Goal: Transaction & Acquisition: Purchase product/service

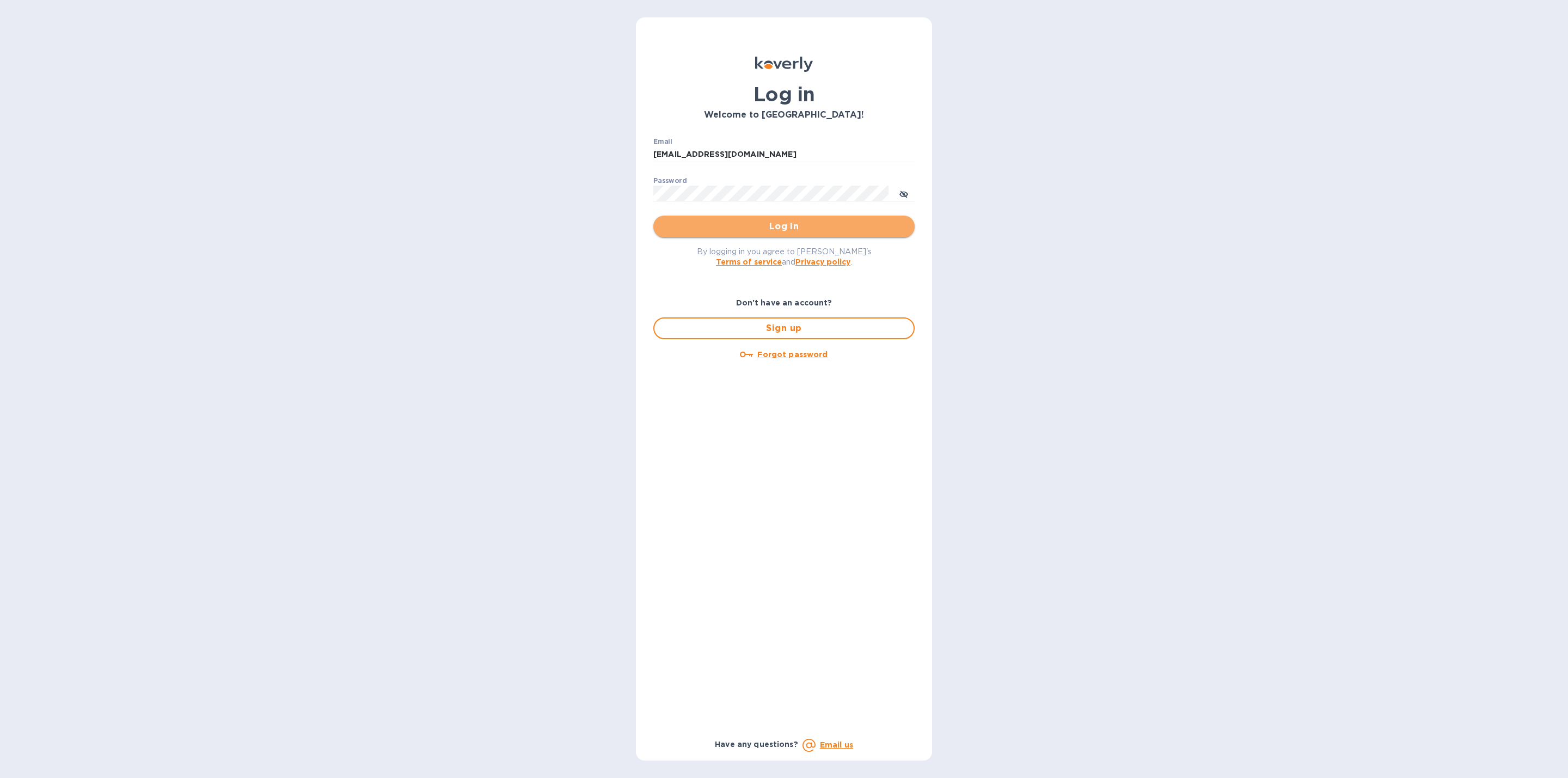
click at [735, 229] on span "Log in" at bounding box center [784, 226] width 244 height 13
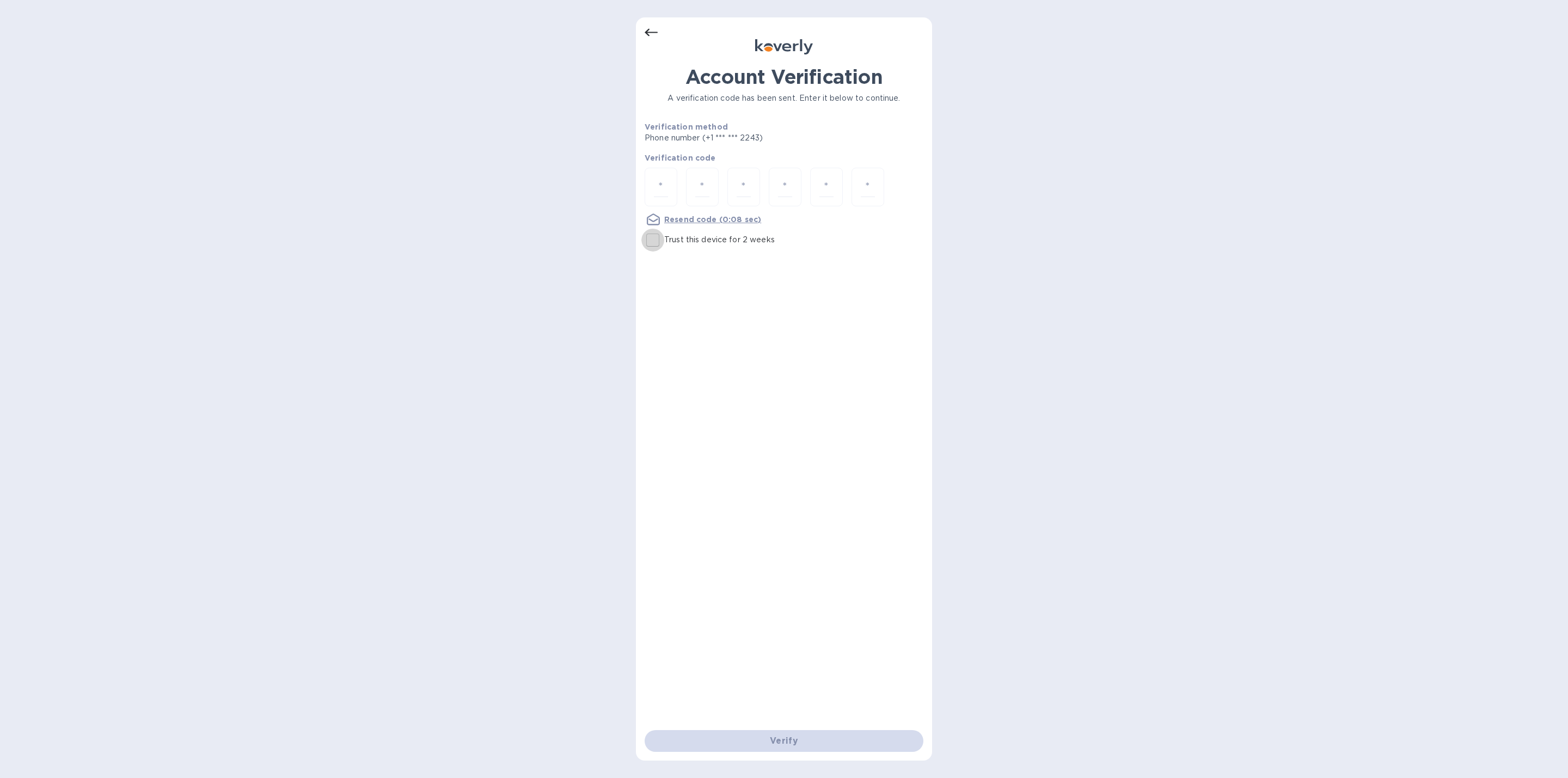
click at [655, 236] on input "Trust this device for 2 weeks" at bounding box center [653, 240] width 23 height 23
checkbox input "true"
click at [665, 177] on input "number" at bounding box center [660, 187] width 14 height 20
type input "2"
type input "6"
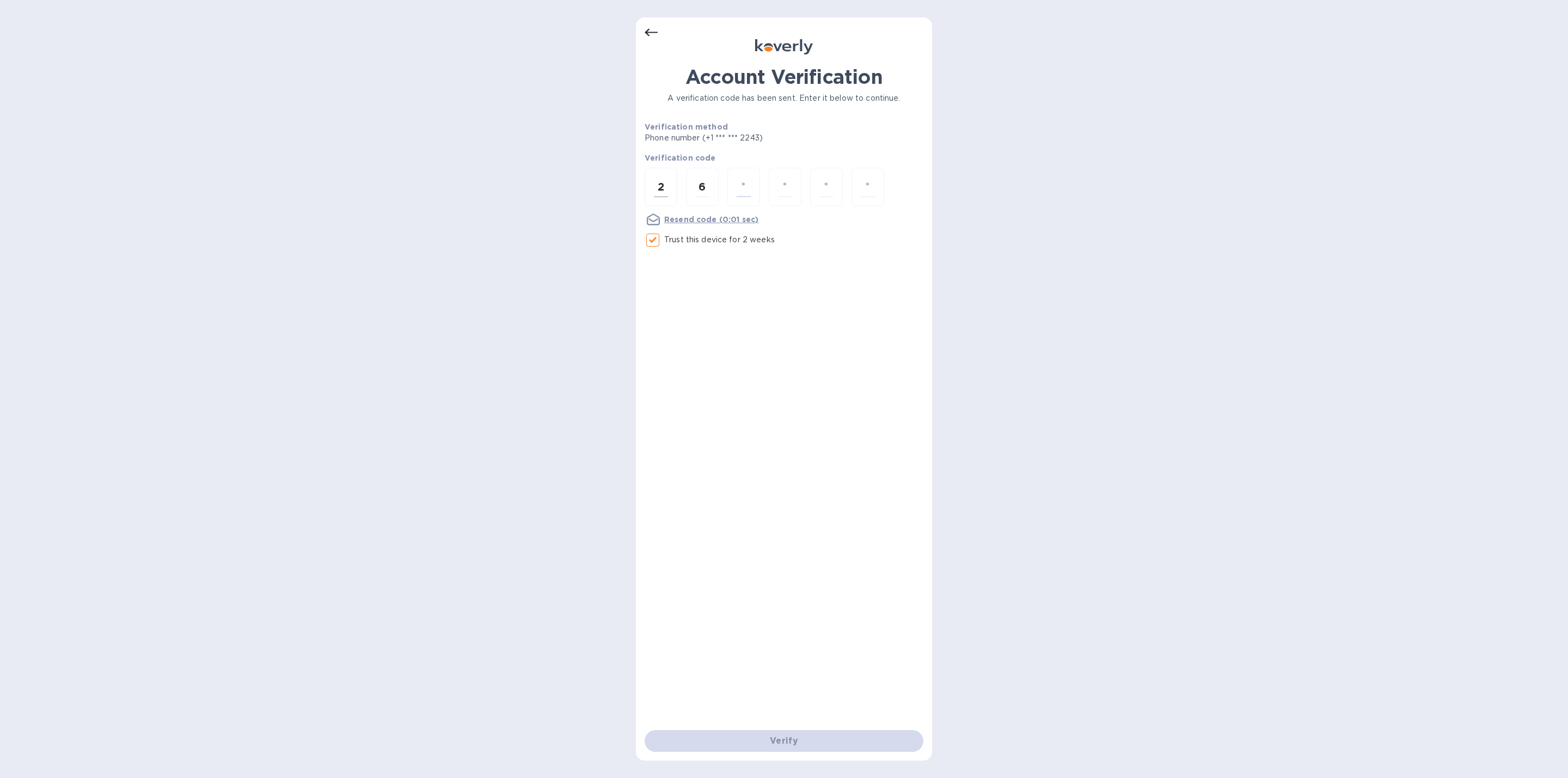
type input "8"
type input "3"
type input "5"
type input "6"
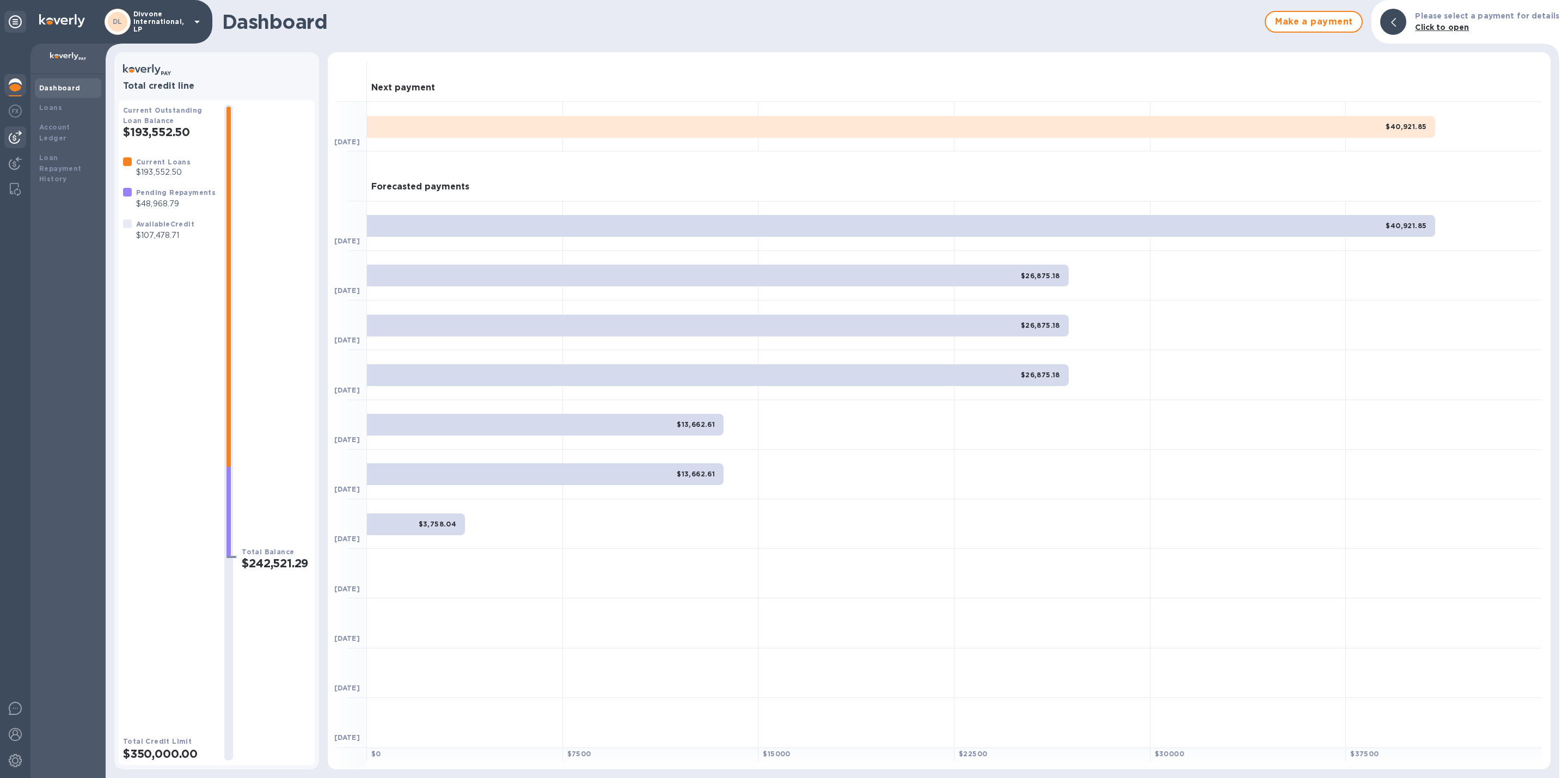
click at [15, 137] on img at bounding box center [15, 137] width 13 height 13
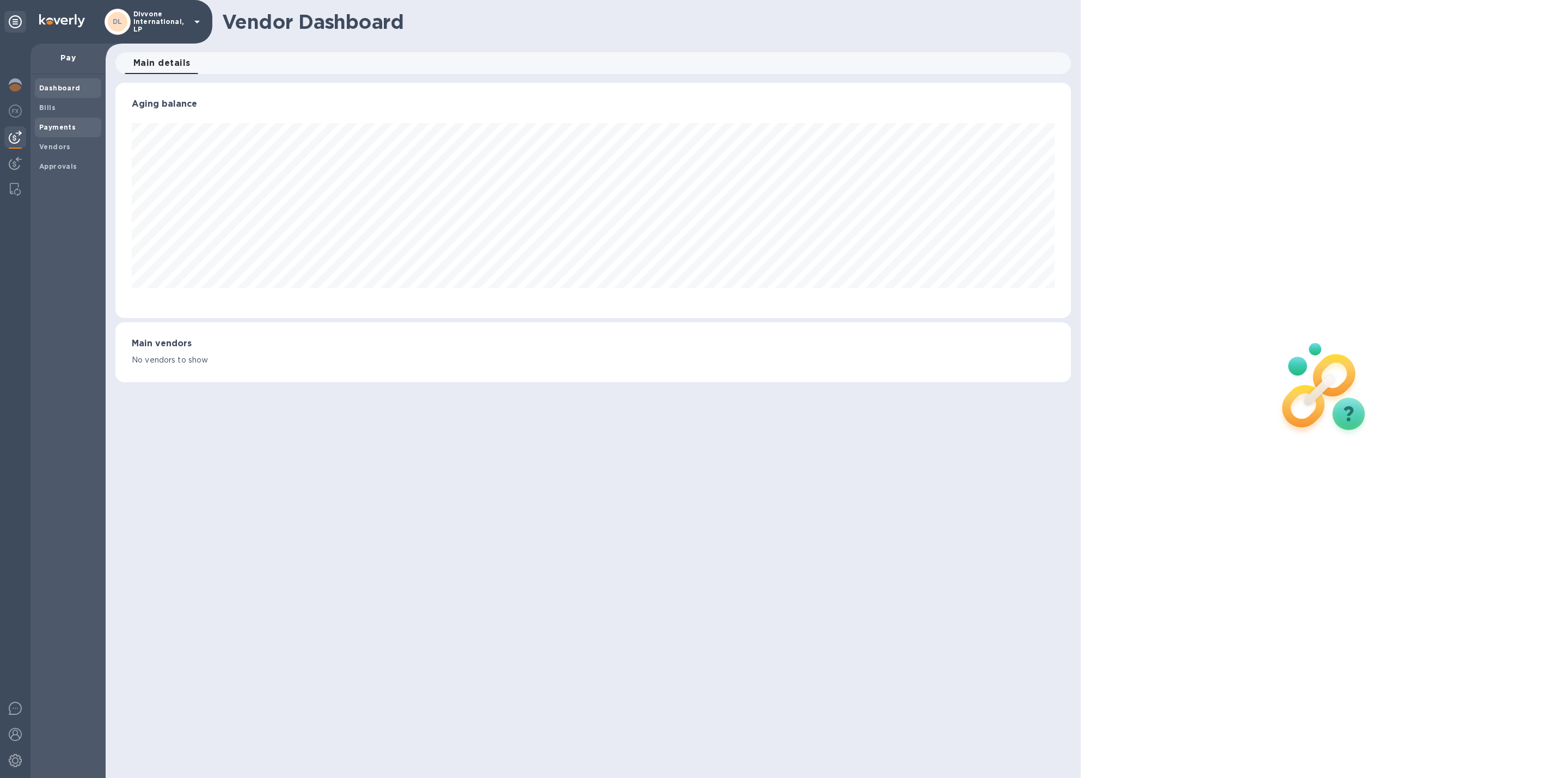
scroll to position [235, 956]
click at [69, 147] on span "Vendors" at bounding box center [68, 147] width 58 height 11
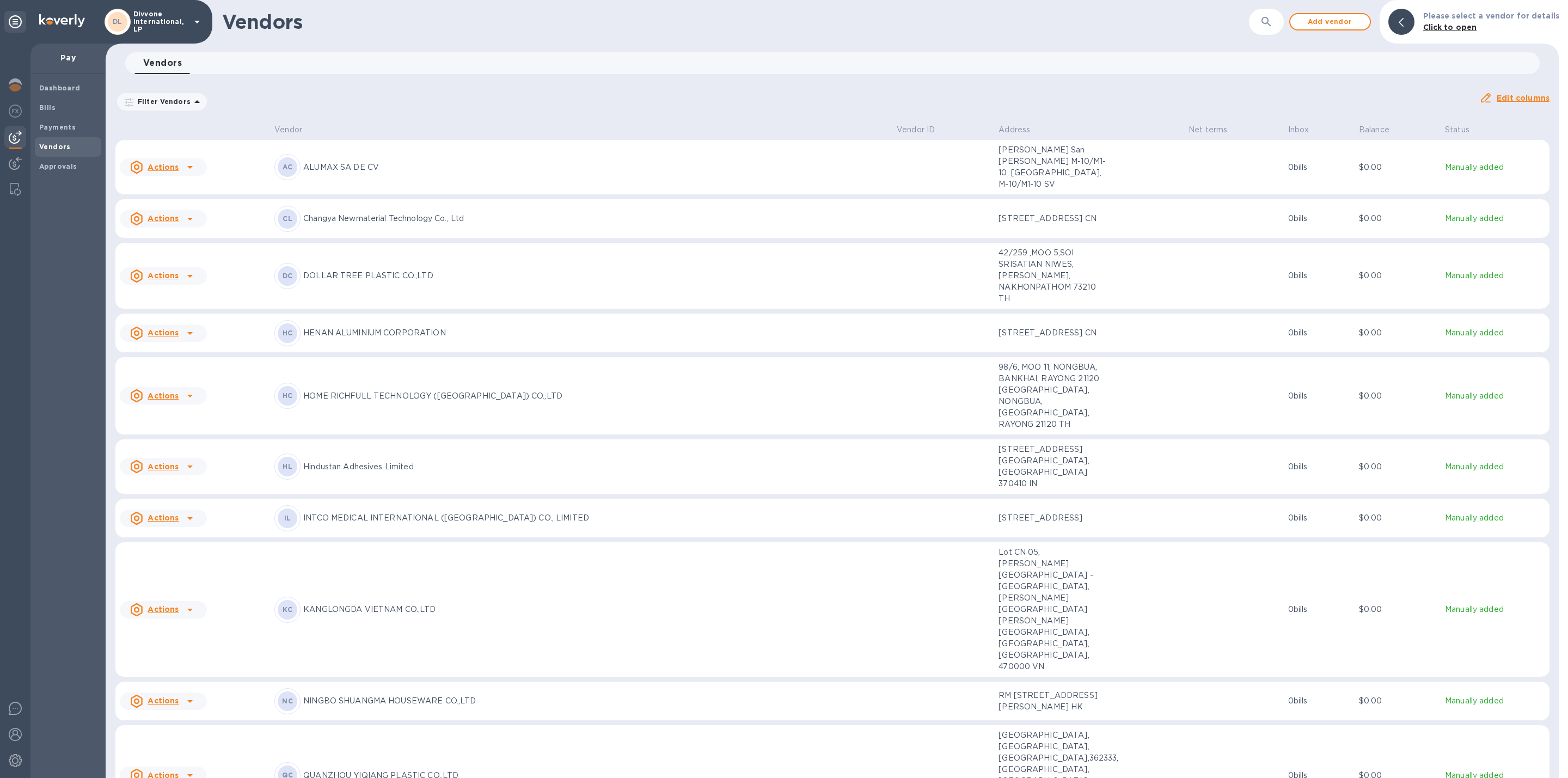
click at [1273, 26] on icon "button" at bounding box center [1266, 21] width 13 height 13
click at [1003, 23] on input "text" at bounding box center [1066, 22] width 539 height 27
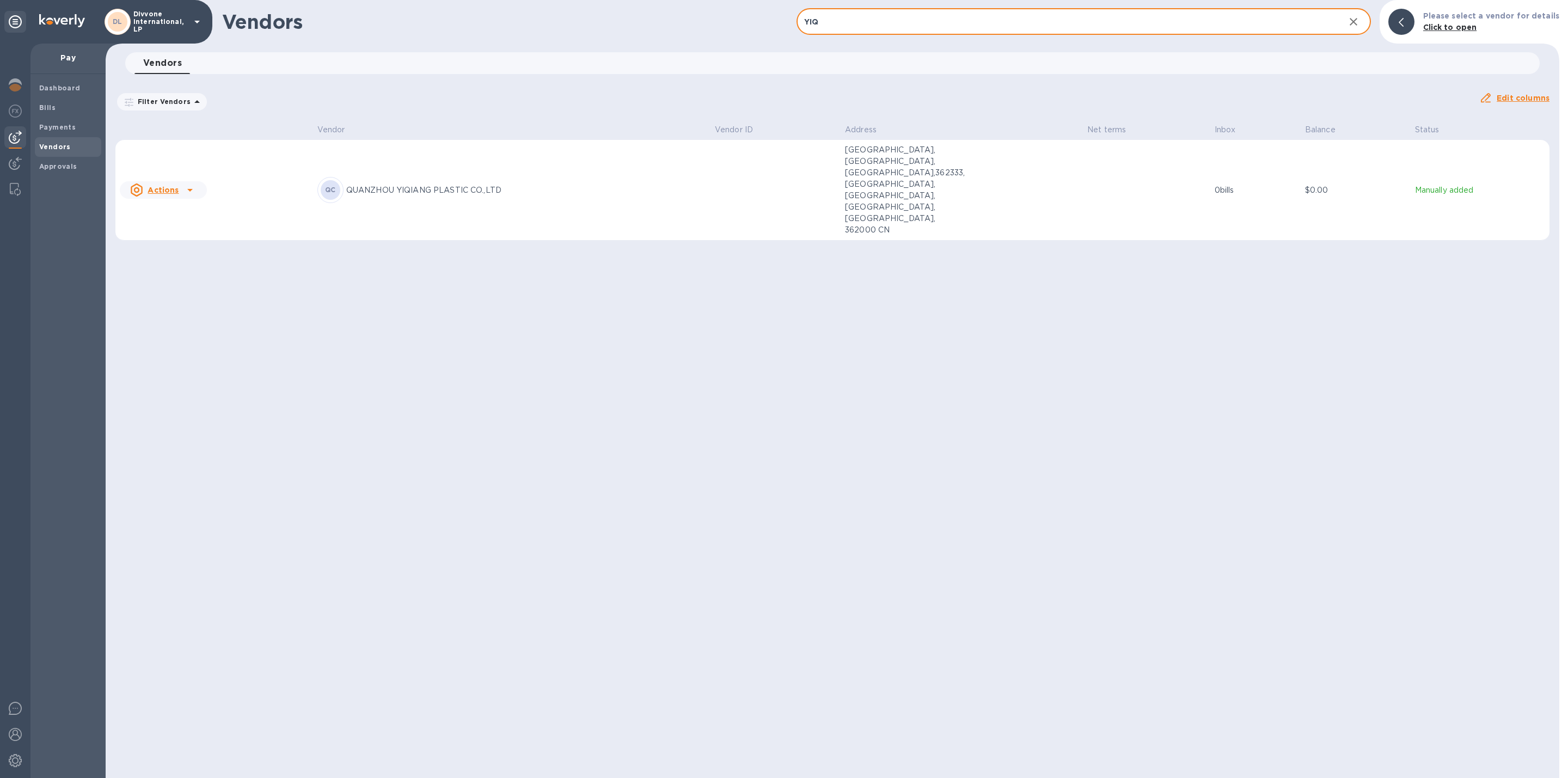
type input "YIQ"
click at [937, 180] on p "DONGMEN INDUSTRIAL,FENGZHOU, NANAN,362333,QUANZHOU,FUJIAN,CHINA, FUJIAN, 362000…" at bounding box center [899, 190] width 109 height 91
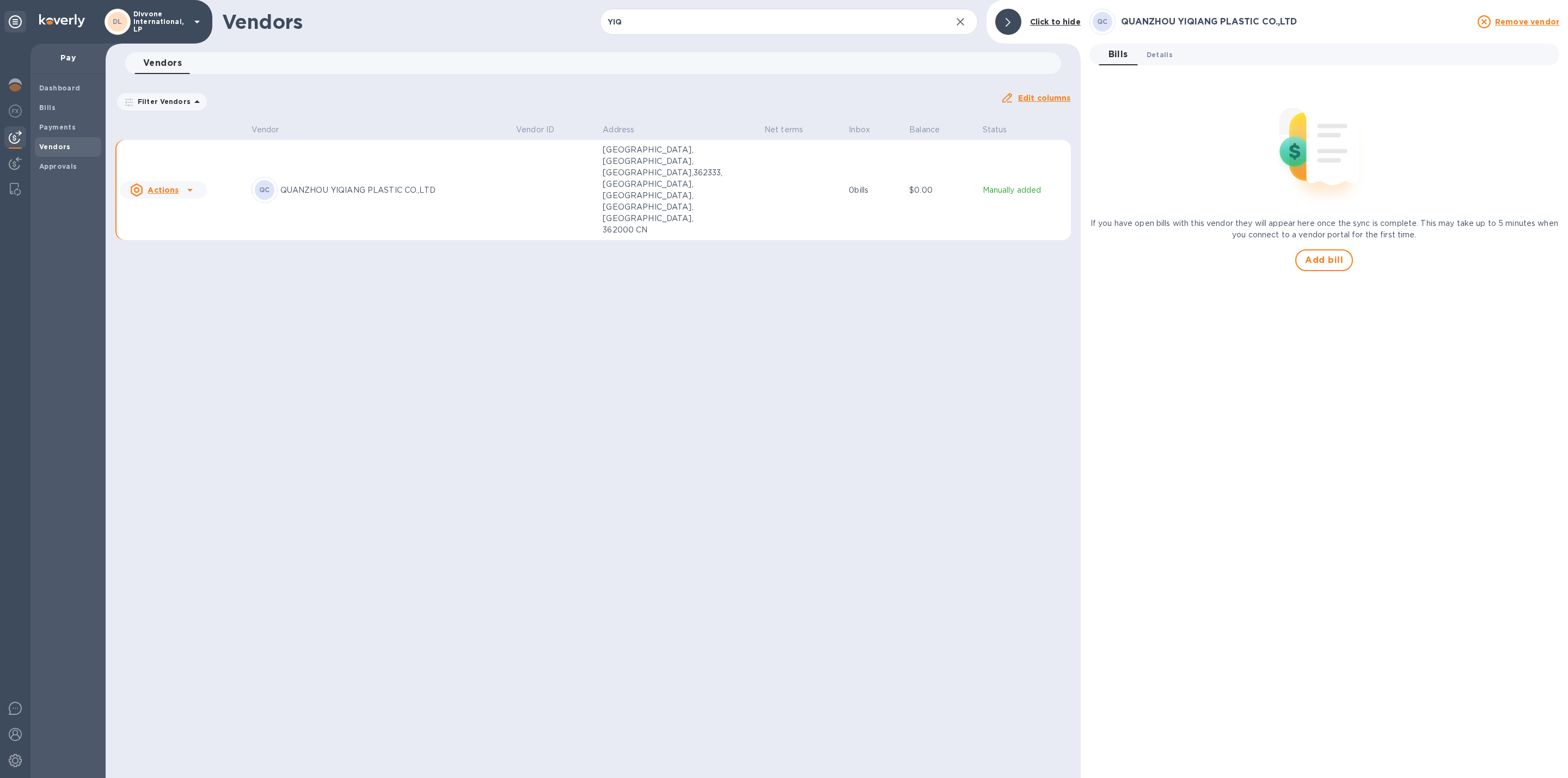
click at [1155, 54] on span "Details 0" at bounding box center [1160, 54] width 26 height 12
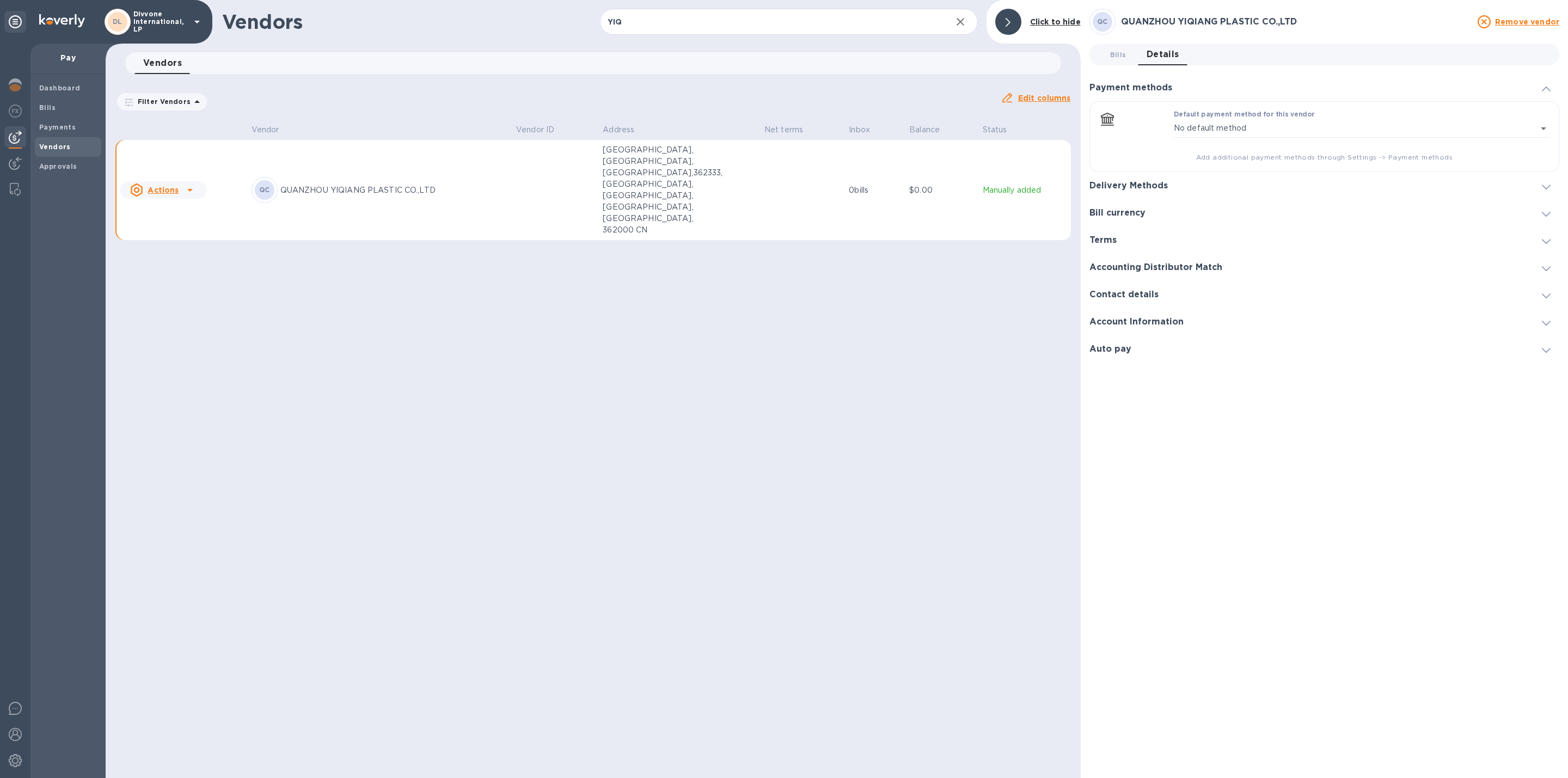
click at [1155, 185] on h3 "Delivery Methods" at bounding box center [1129, 186] width 79 height 10
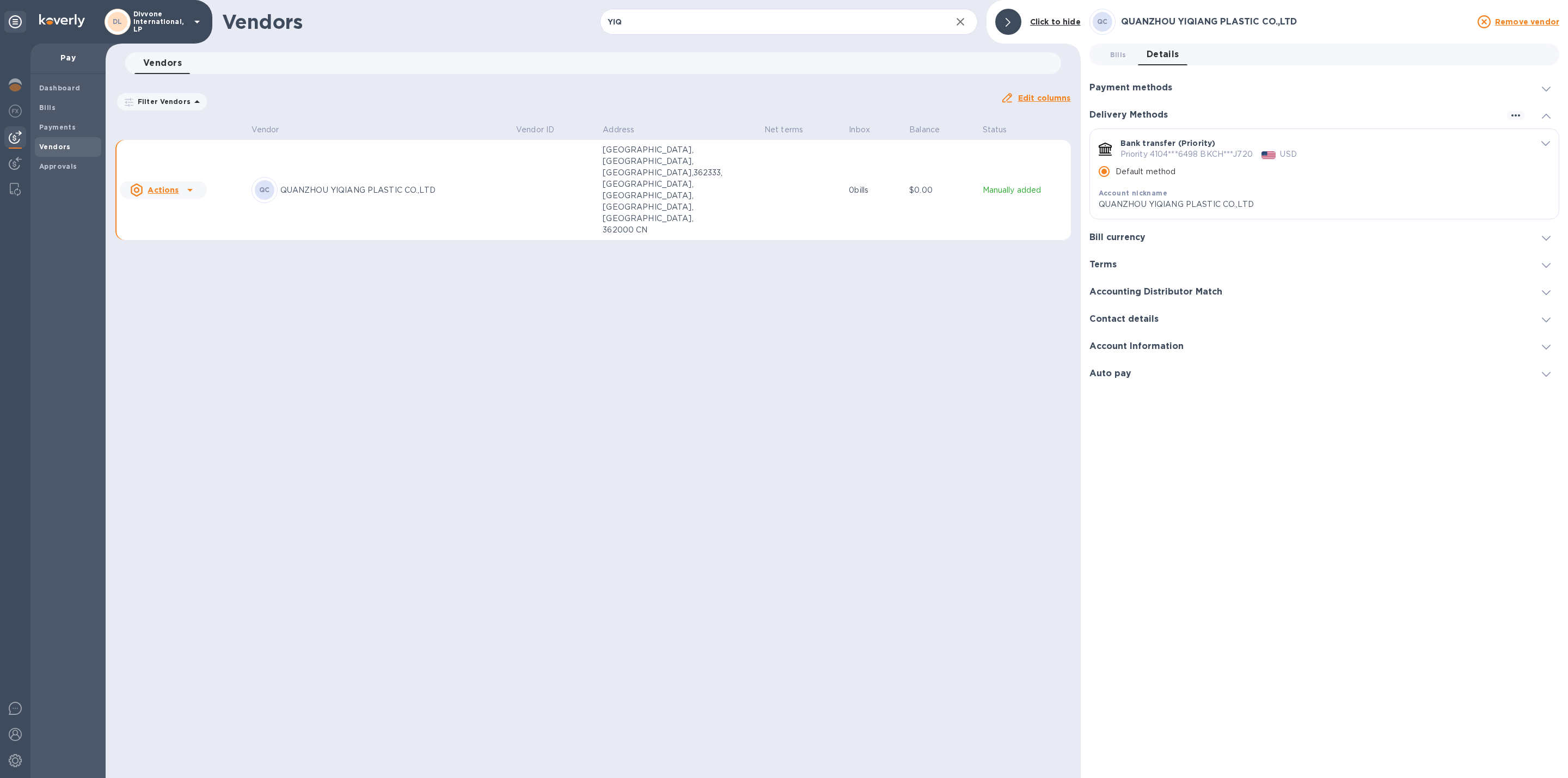
click at [1126, 56] on span "Bills 0" at bounding box center [1118, 54] width 22 height 12
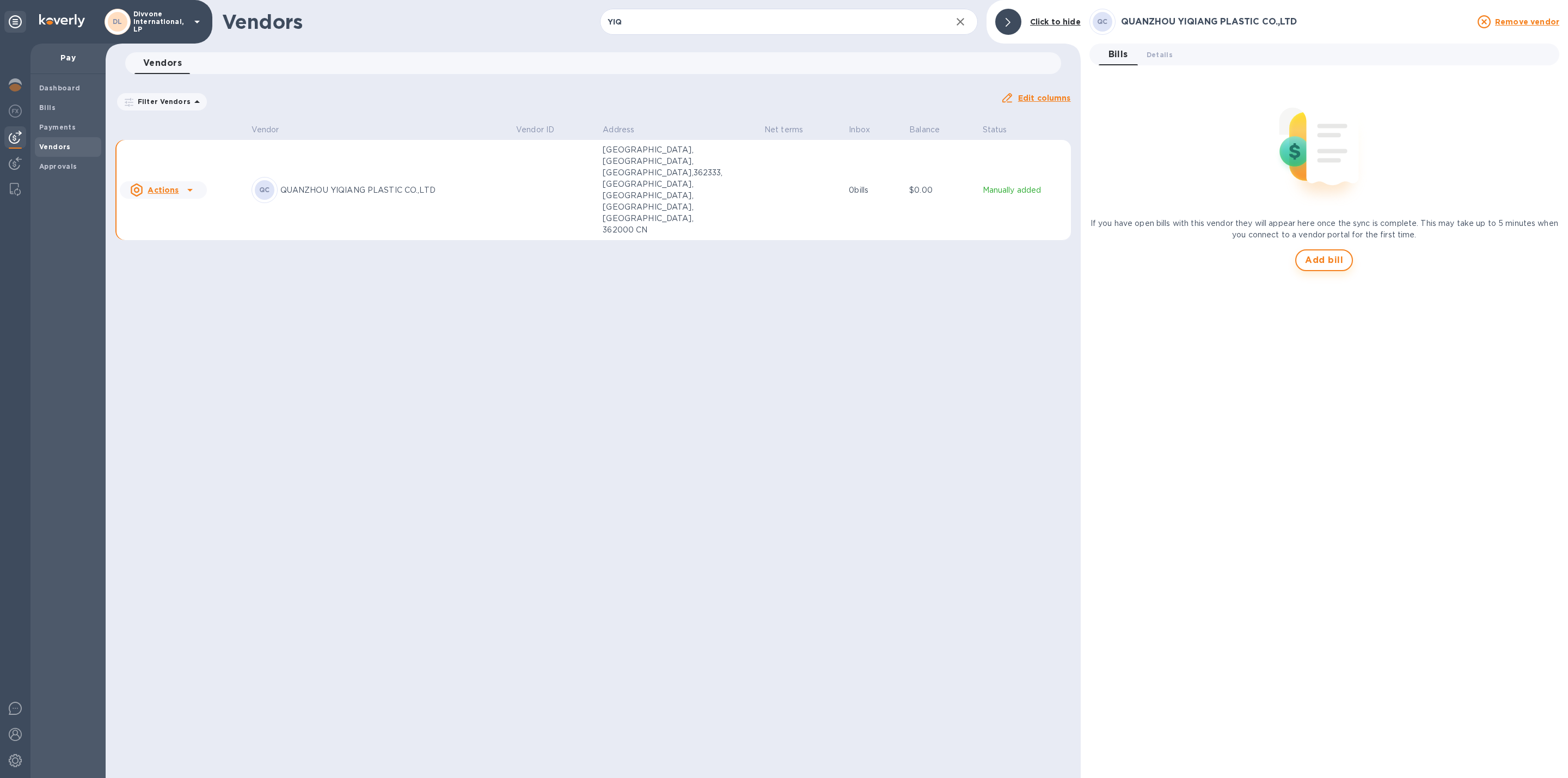
click at [1325, 265] on span "Add bill" at bounding box center [1324, 260] width 38 height 13
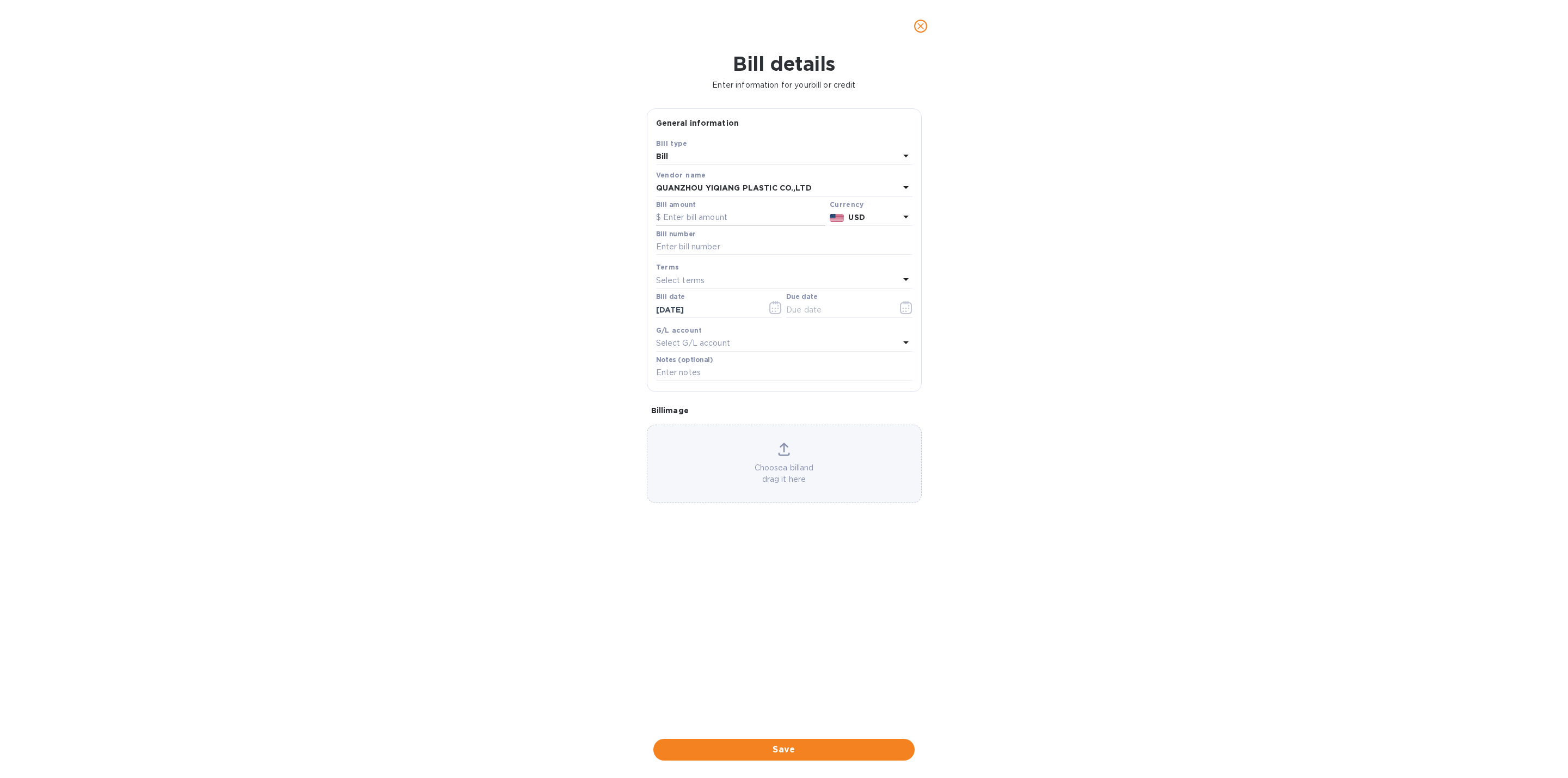
drag, startPoint x: 698, startPoint y: 218, endPoint x: 679, endPoint y: 219, distance: 19.0
click at [698, 218] on input "text" at bounding box center [741, 217] width 169 height 16
click at [679, 237] on label "Bill number" at bounding box center [676, 234] width 39 height 7
click at [693, 221] on input "text" at bounding box center [741, 217] width 169 height 16
paste input "12,715.56"
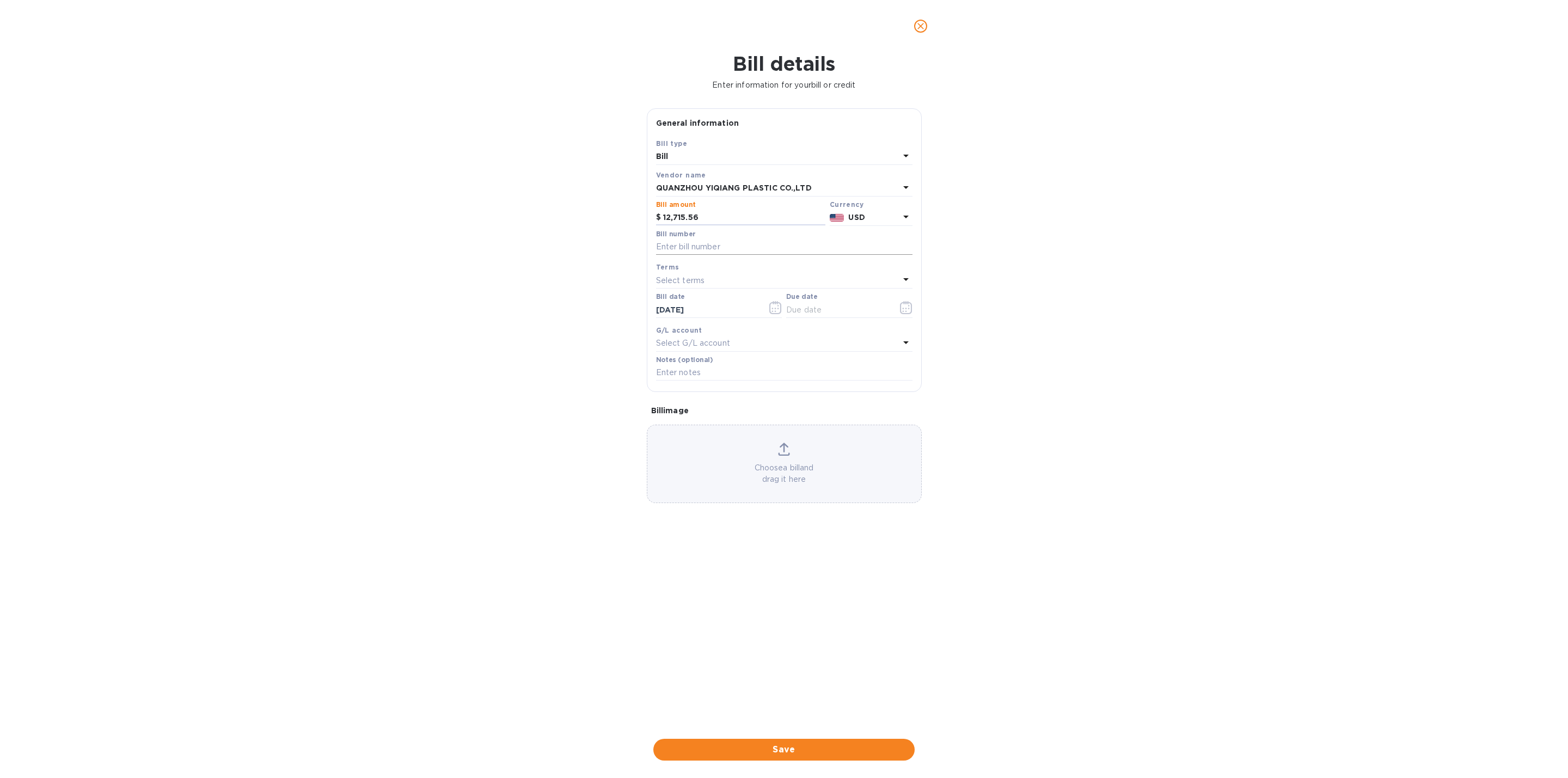
type input "12,715.56"
click at [694, 251] on input "text" at bounding box center [784, 247] width 256 height 16
click at [743, 251] on input "text" at bounding box center [784, 247] width 256 height 16
paste input "YQ25M415-PO6565"
type input "YQ25M415-PO6565"
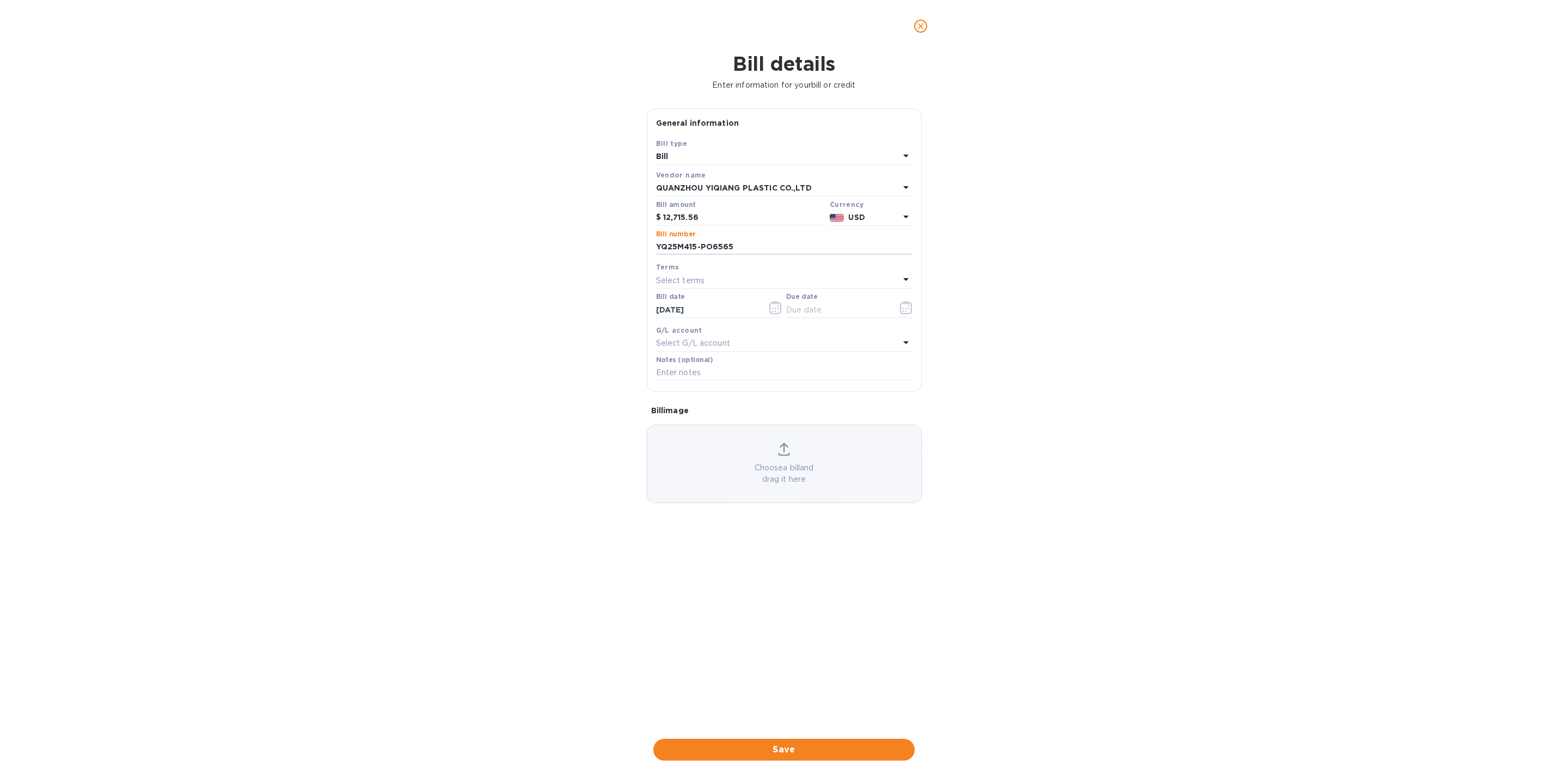
click at [715, 281] on div "Select terms" at bounding box center [778, 280] width 243 height 15
click at [710, 429] on p "Net 90" at bounding box center [780, 423] width 230 height 12
type input "12/16/2025"
click at [801, 752] on span "Save" at bounding box center [784, 749] width 244 height 13
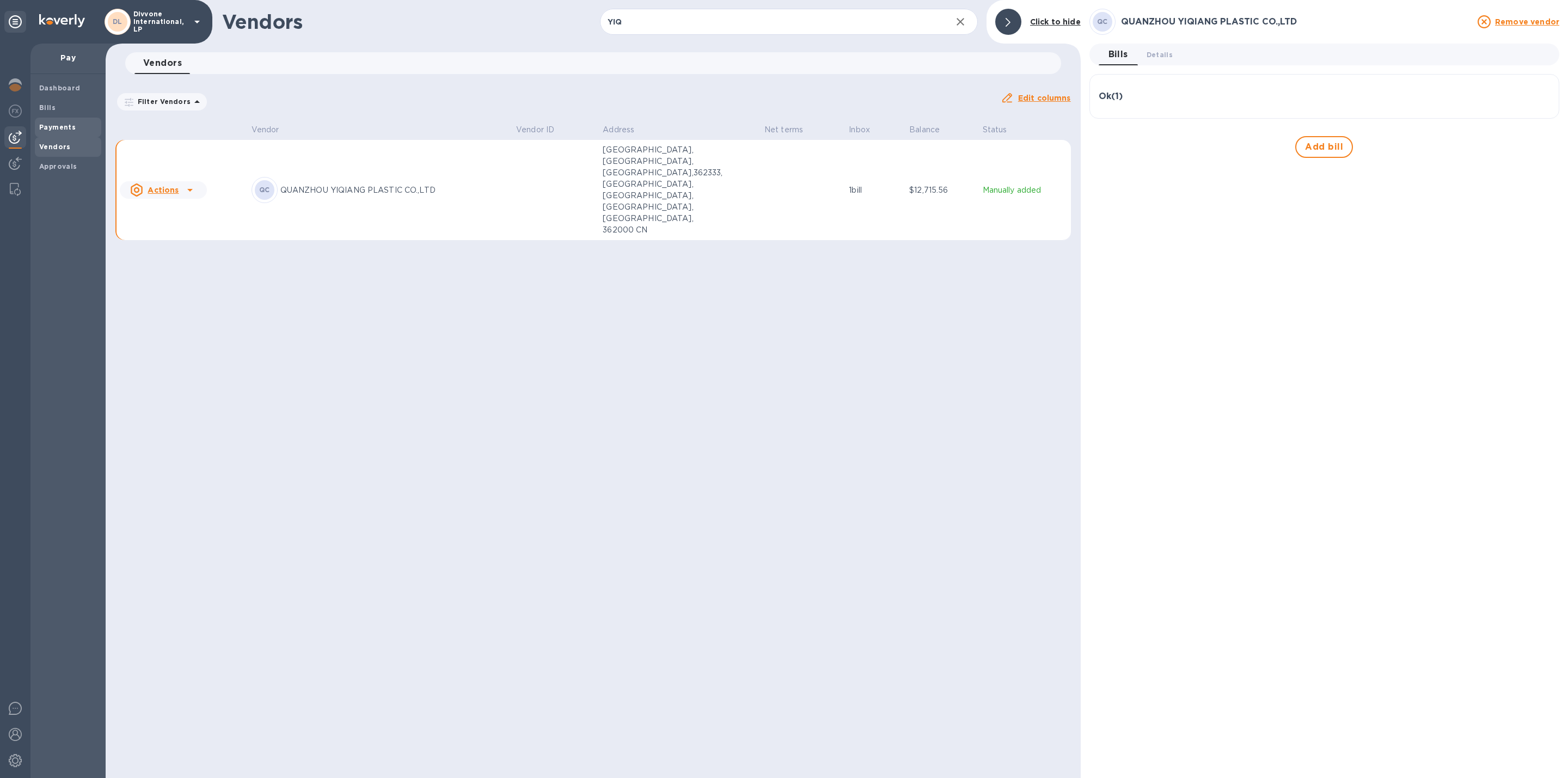
click at [65, 127] on b "Payments" at bounding box center [57, 127] width 37 height 8
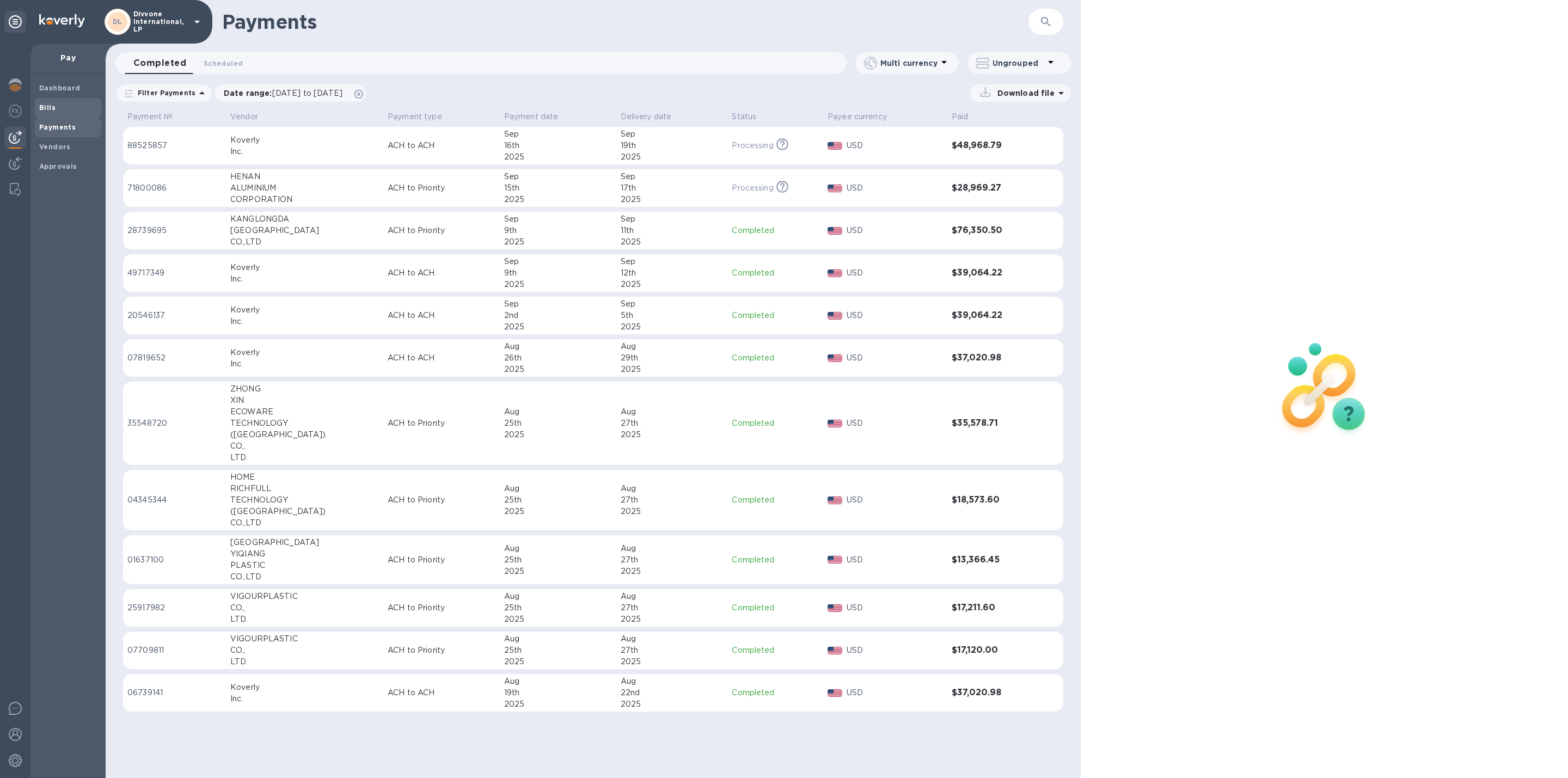
click at [65, 107] on span "Bills" at bounding box center [68, 108] width 58 height 11
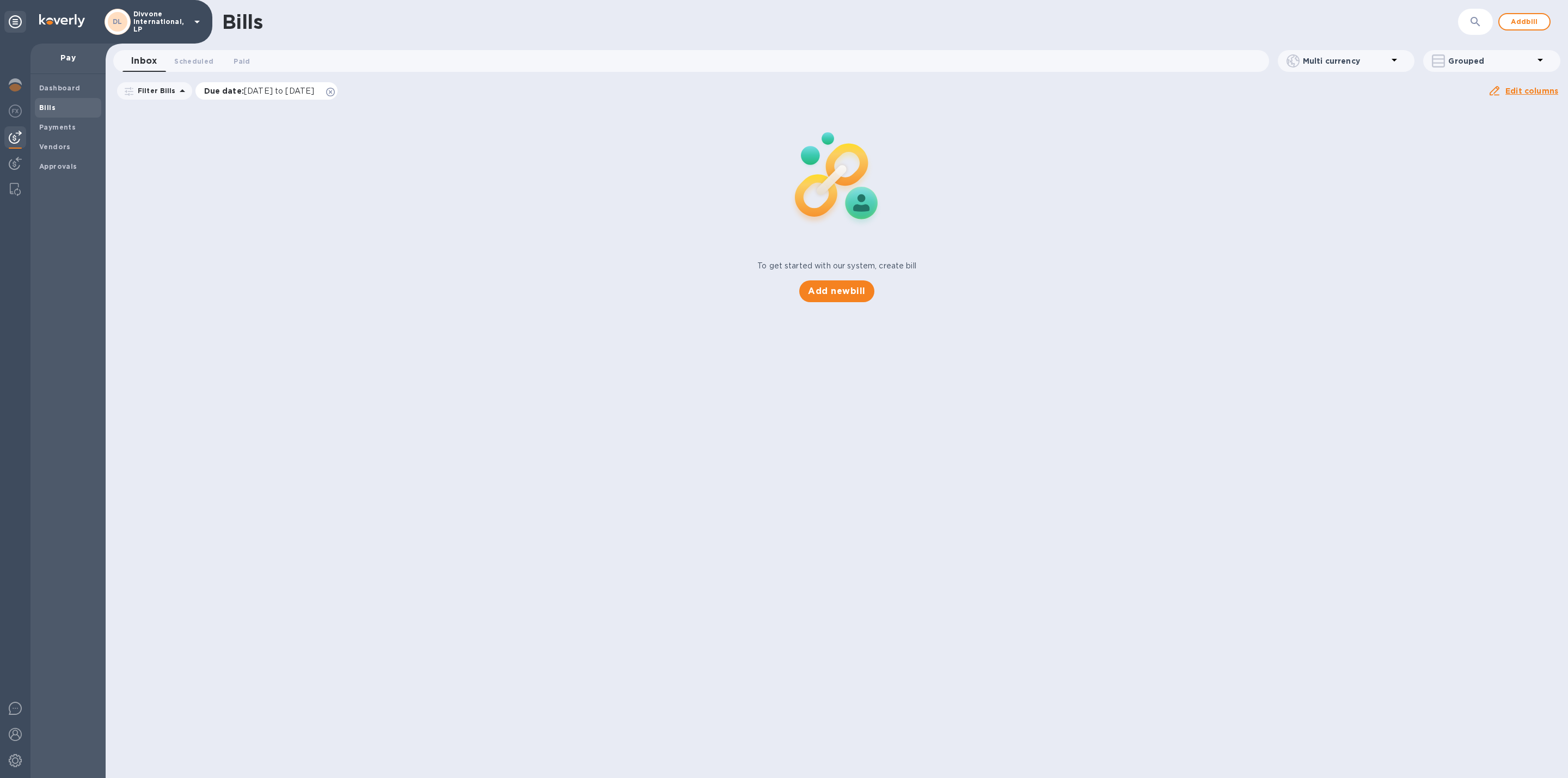
click at [335, 89] on icon at bounding box center [331, 92] width 9 height 9
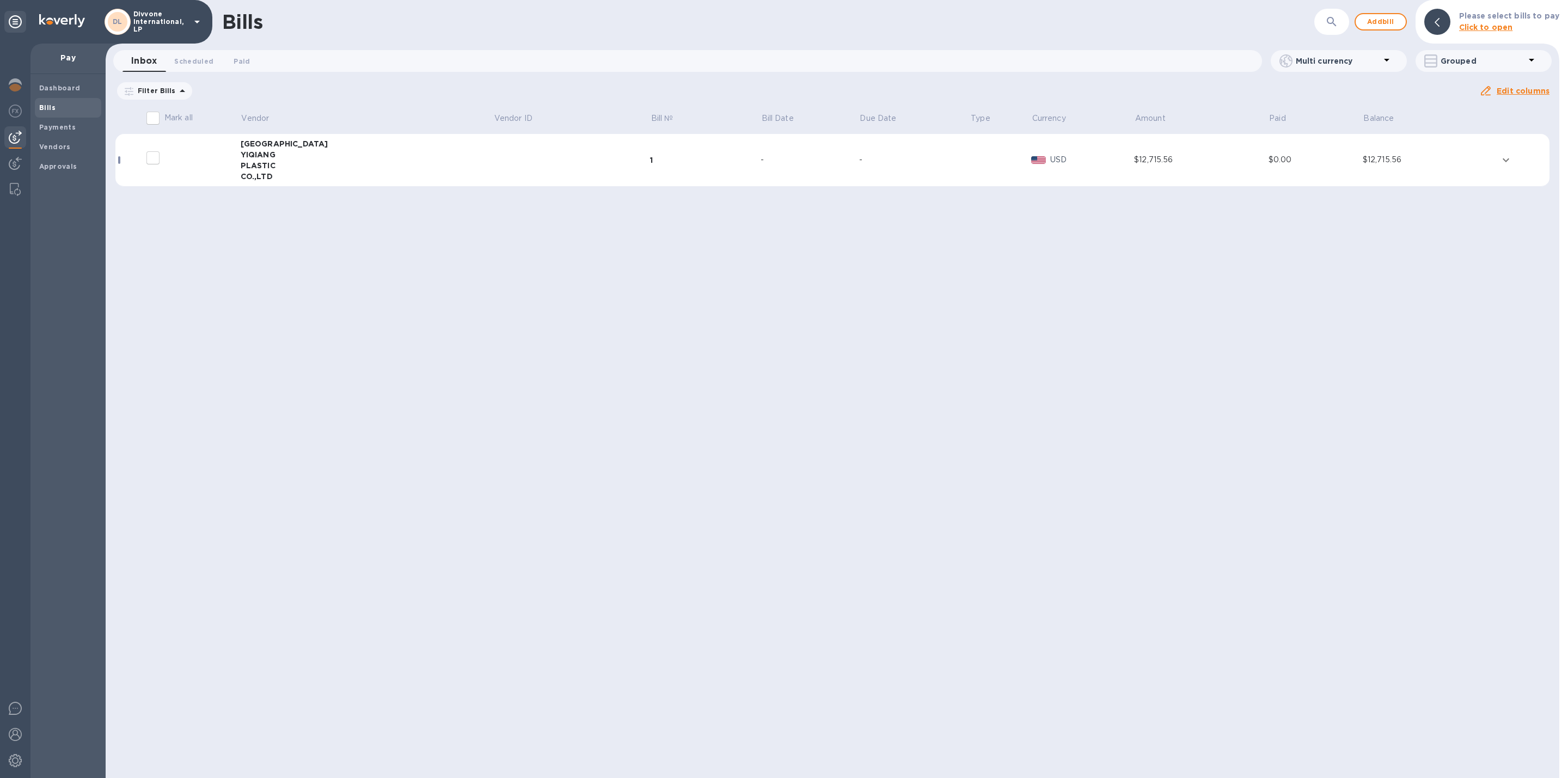
click at [219, 160] on div at bounding box center [186, 158] width 87 height 27
click at [152, 156] on input "decorative checkbox" at bounding box center [153, 158] width 23 height 23
checkbox input "false"
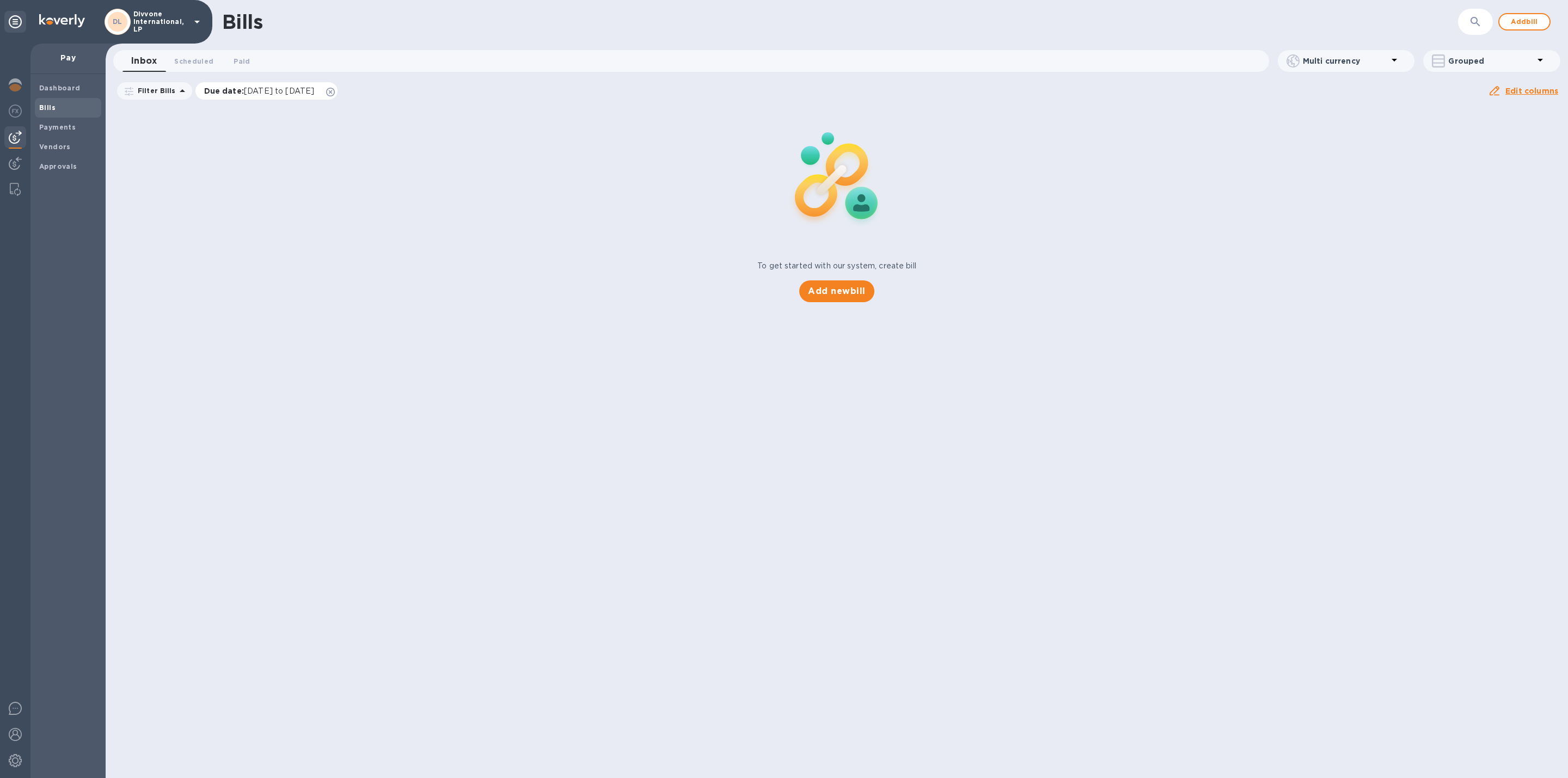
click at [335, 90] on icon at bounding box center [331, 92] width 9 height 9
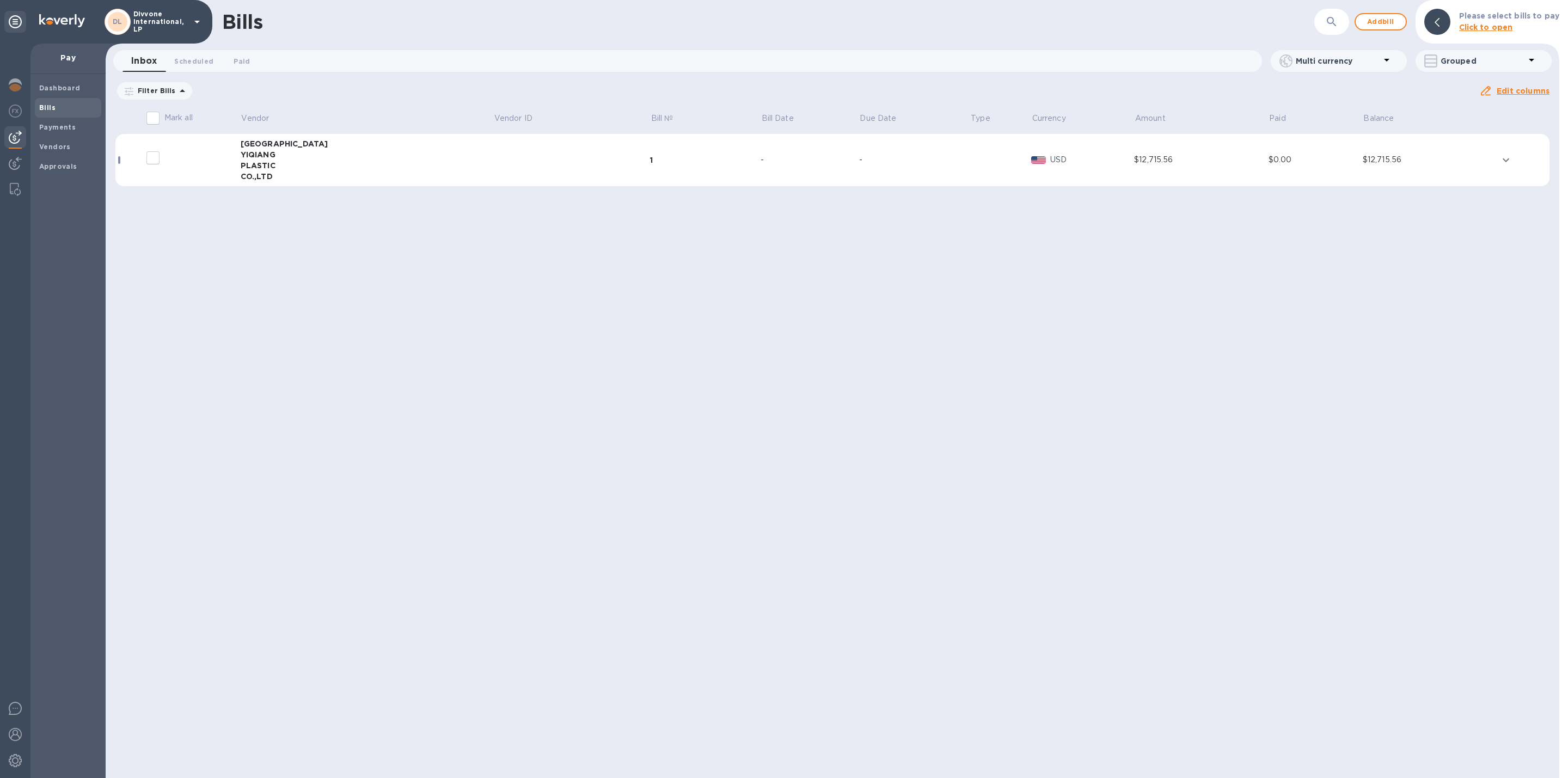
click at [1490, 156] on div "$12,715.56" at bounding box center [1430, 159] width 135 height 12
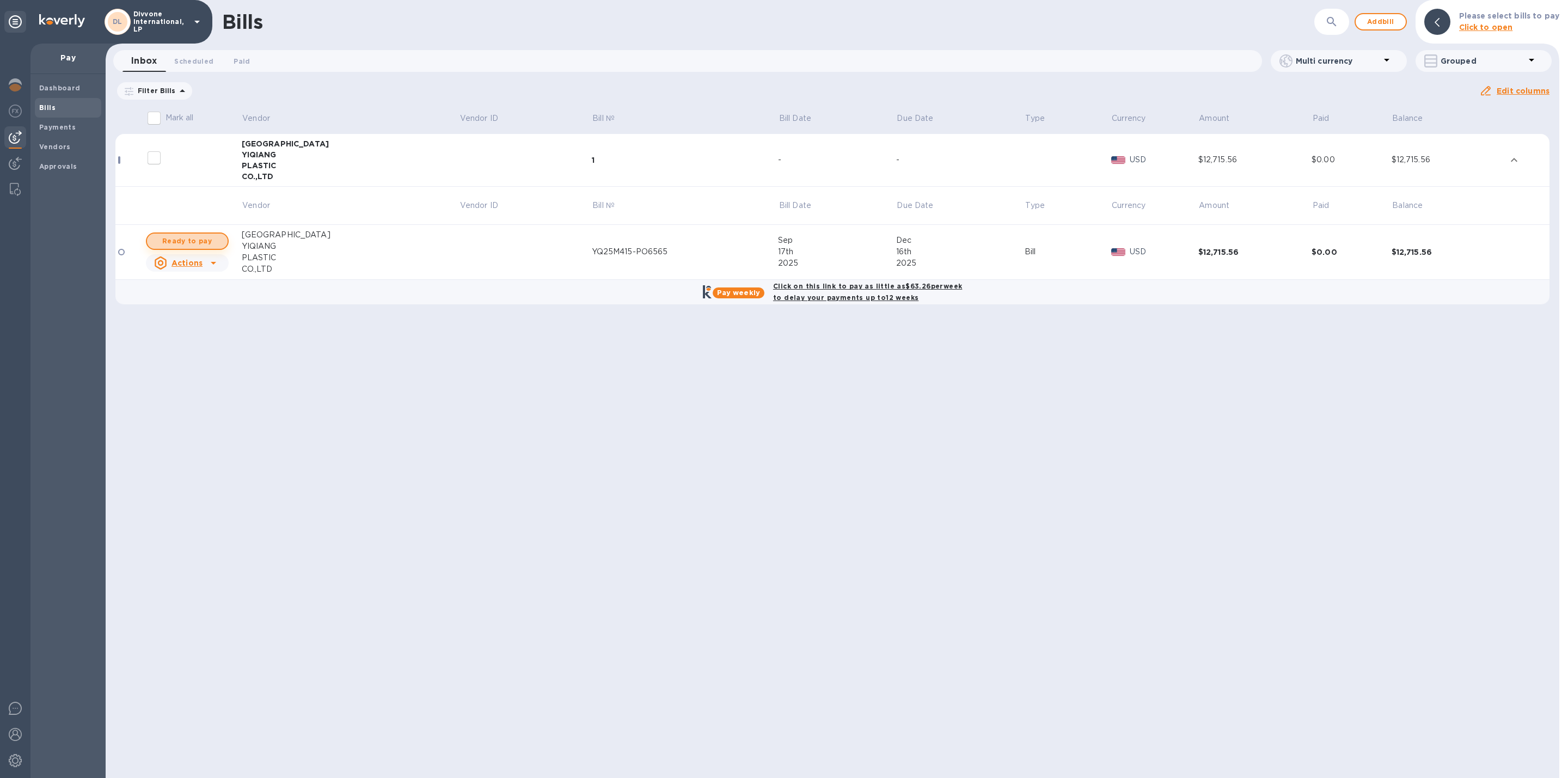
click at [208, 239] on span "Ready to pay" at bounding box center [187, 241] width 63 height 13
checkbox input "true"
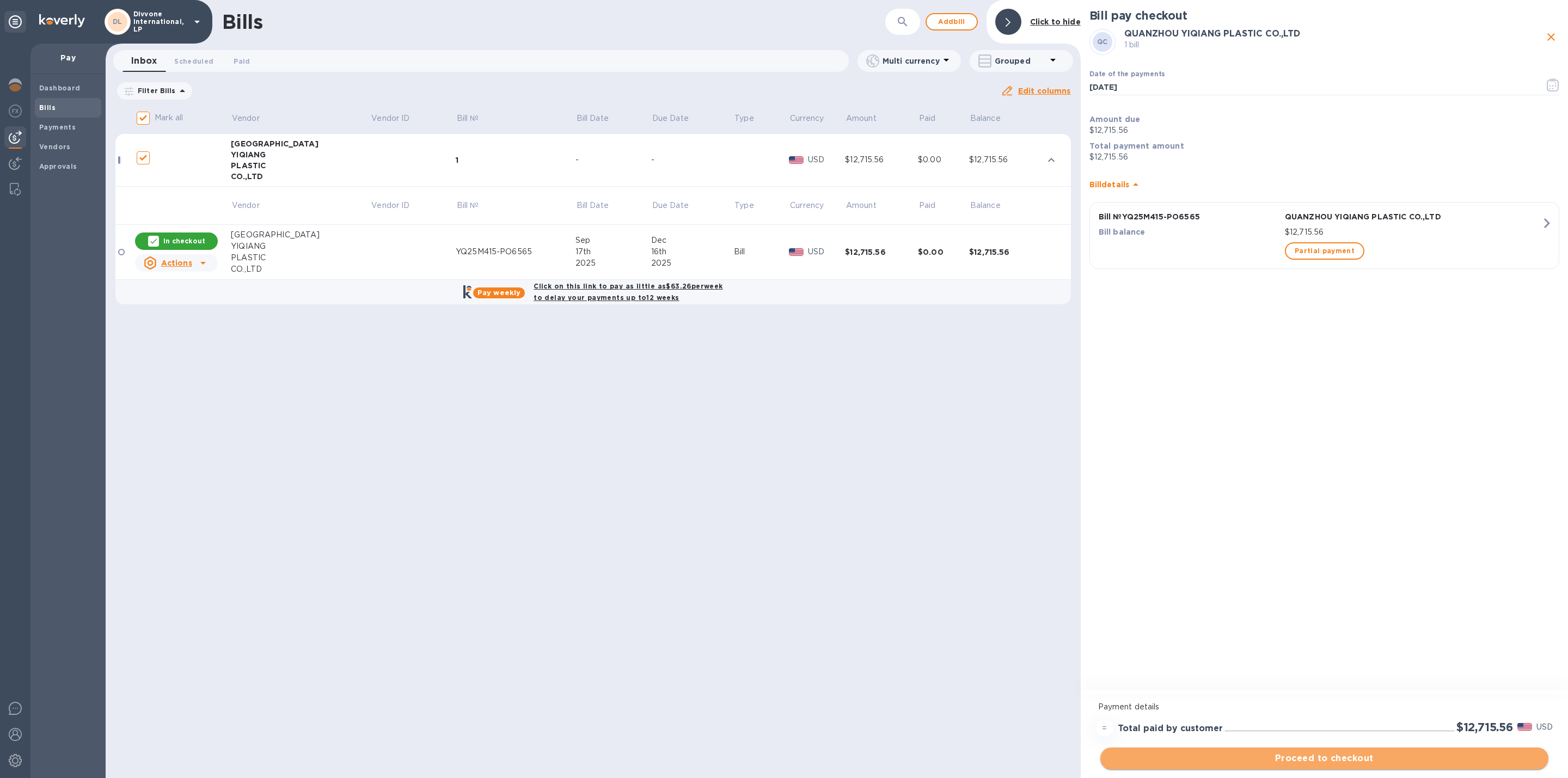
click at [1367, 763] on span "Proceed to checkout" at bounding box center [1325, 758] width 431 height 13
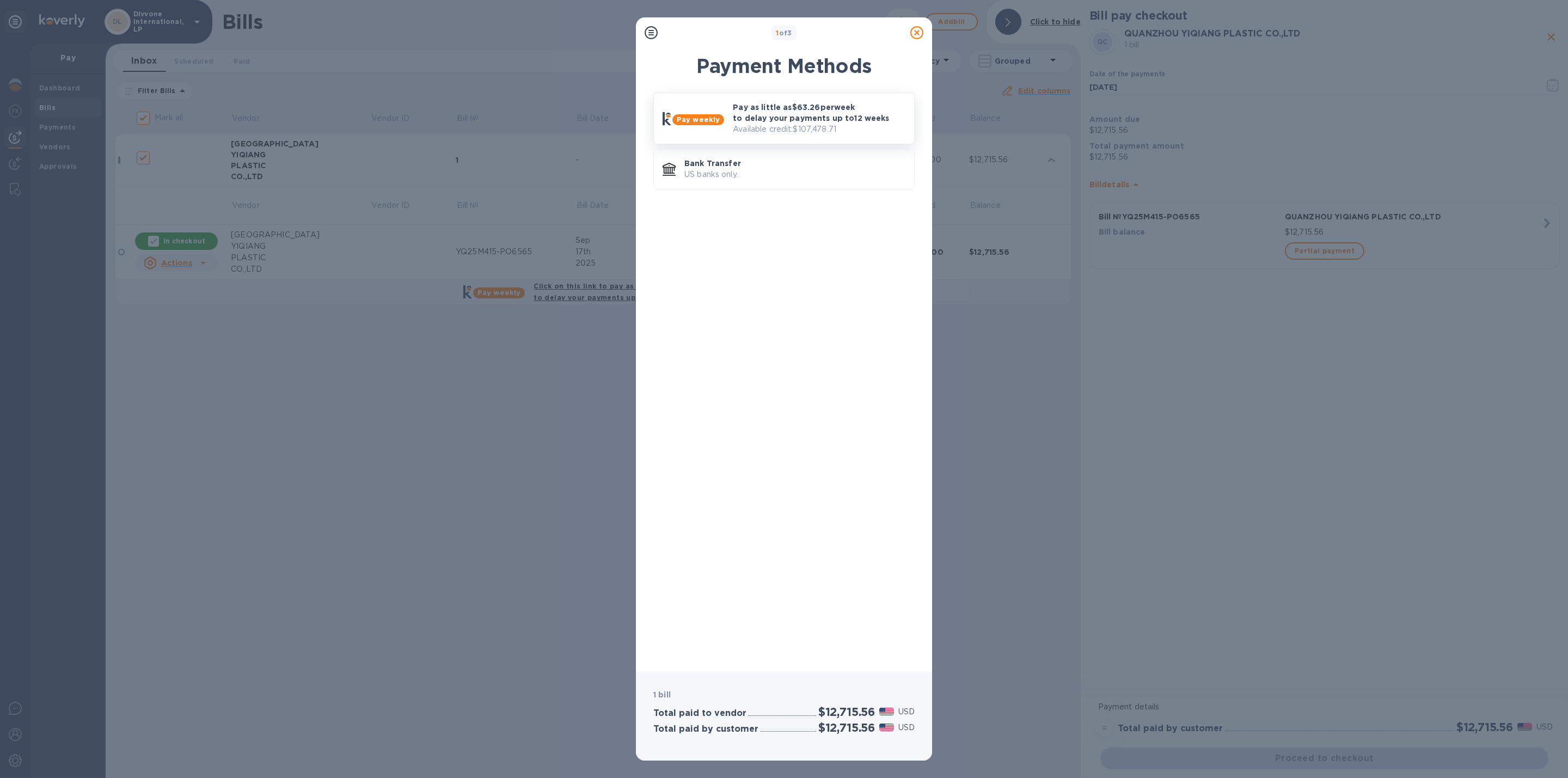
click at [809, 106] on p "Pay as little as $63.26 per week to delay your payments up to 12 weeks" at bounding box center [819, 113] width 173 height 22
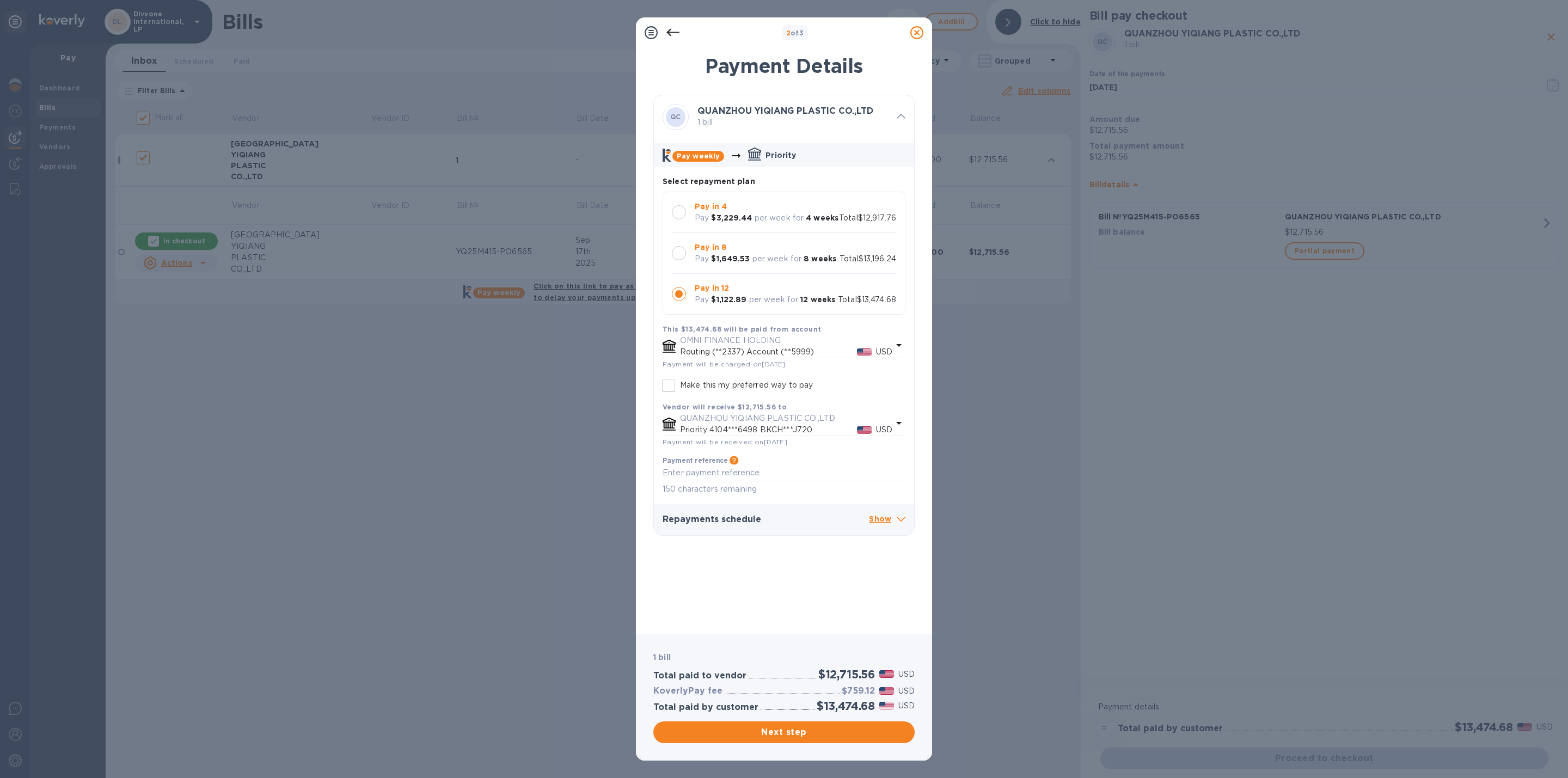
click at [755, 250] on p "Pay in 8" at bounding box center [765, 247] width 142 height 12
click at [861, 691] on h3 "$480.68" at bounding box center [856, 691] width 37 height 10
copy h3 "480.68"
click at [880, 527] on p "Show" at bounding box center [887, 520] width 37 height 13
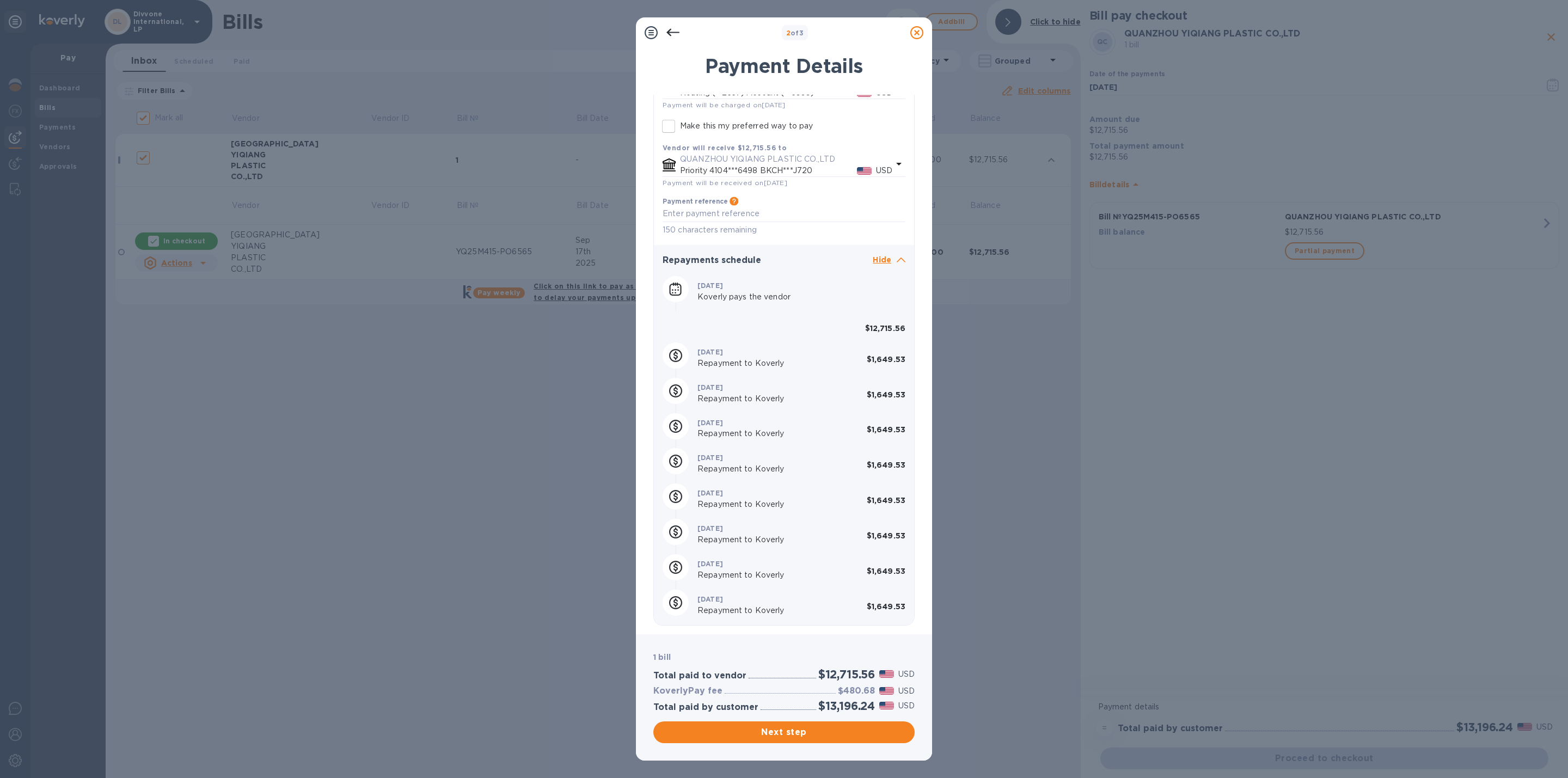
scroll to position [285, 0]
click at [880, 397] on b "$1,649.53" at bounding box center [886, 394] width 39 height 9
click at [880, 396] on b "$1,649.53" at bounding box center [886, 394] width 39 height 9
copy b "1,649.53"
drag, startPoint x: 737, startPoint y: 600, endPoint x: 874, endPoint y: 608, distance: 137.2
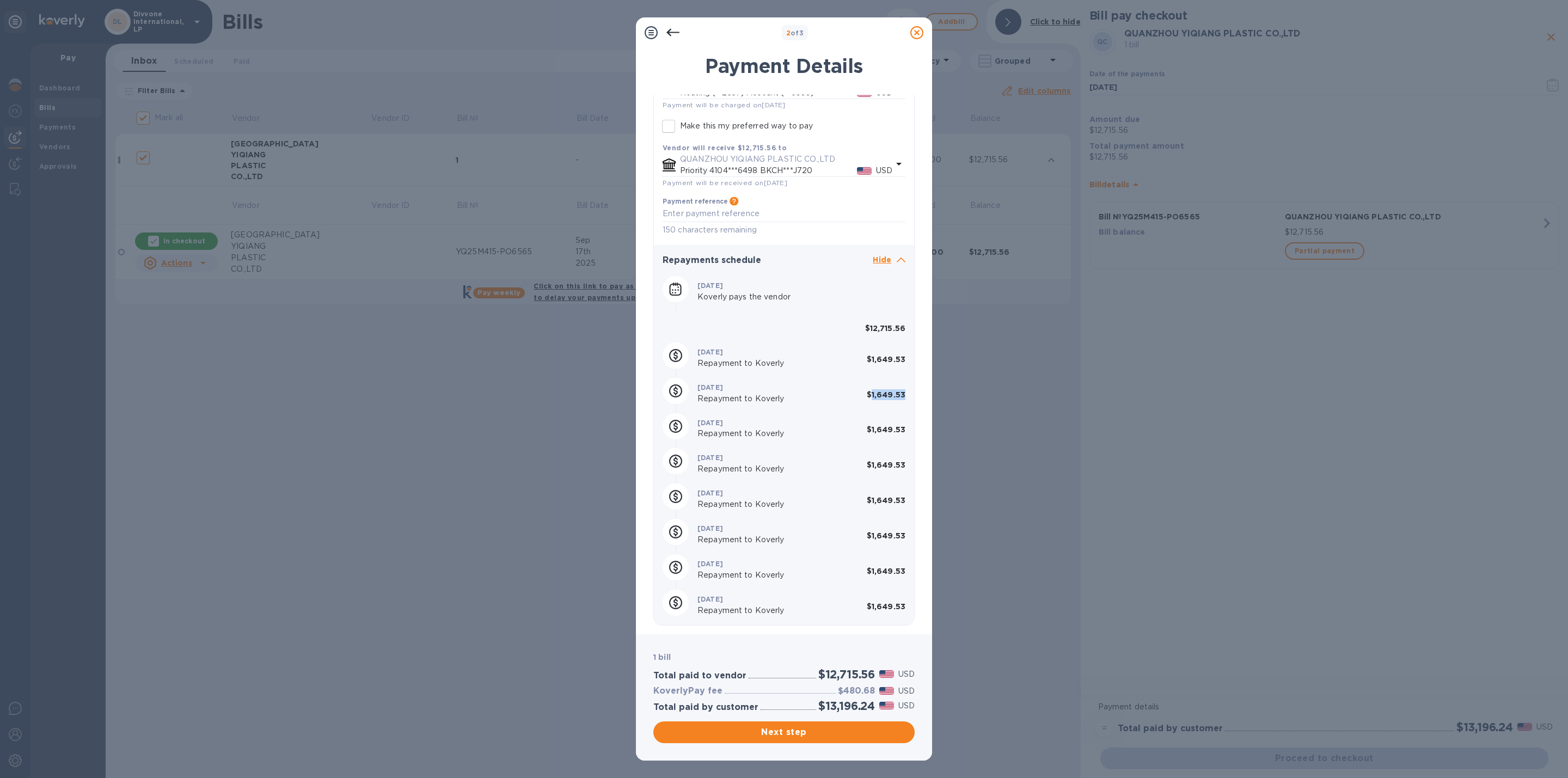
click at [874, 608] on div "[DATE] Repayment to Koverly hidden $1,649.53" at bounding box center [783, 603] width 251 height 35
click at [811, 739] on button "Next step" at bounding box center [783, 732] width 261 height 22
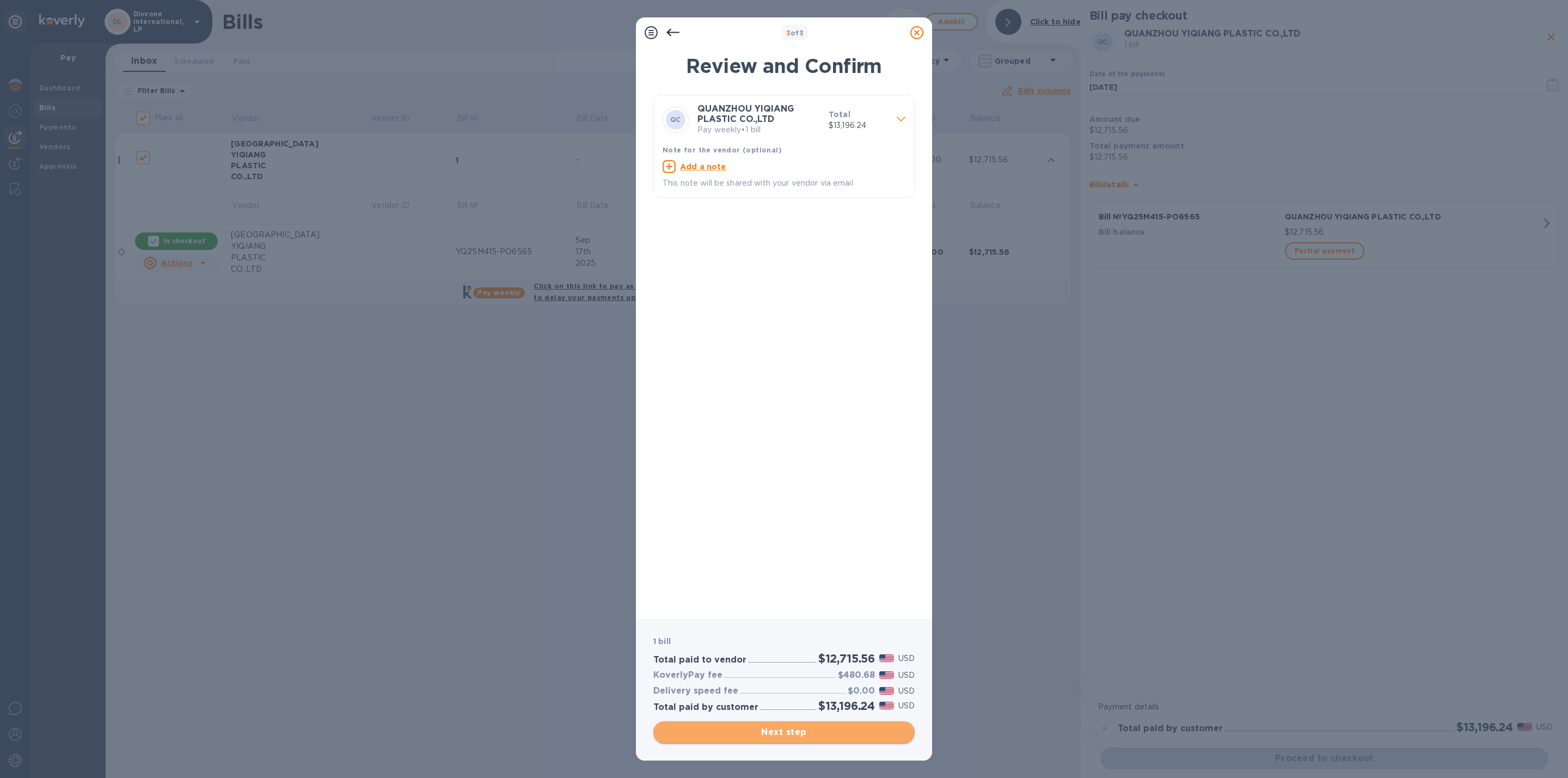
click at [813, 735] on span "Next step" at bounding box center [784, 732] width 244 height 13
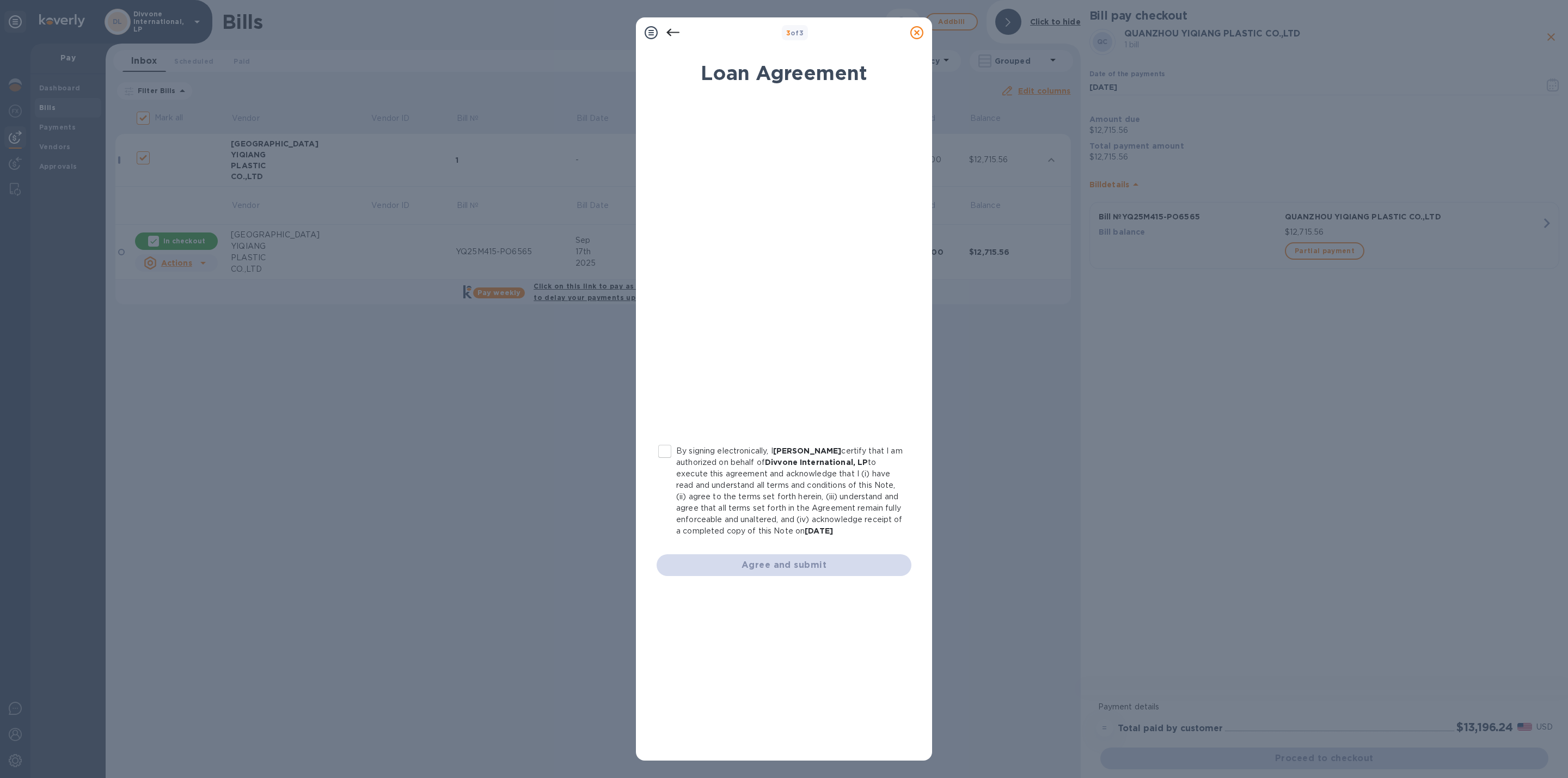
click at [670, 443] on input "By signing electronically, I [PERSON_NAME] certify that I am authorized on beha…" at bounding box center [665, 452] width 23 height 23
checkbox input "true"
click at [794, 569] on span "Agree and submit" at bounding box center [784, 565] width 237 height 13
